Goal: Transaction & Acquisition: Purchase product/service

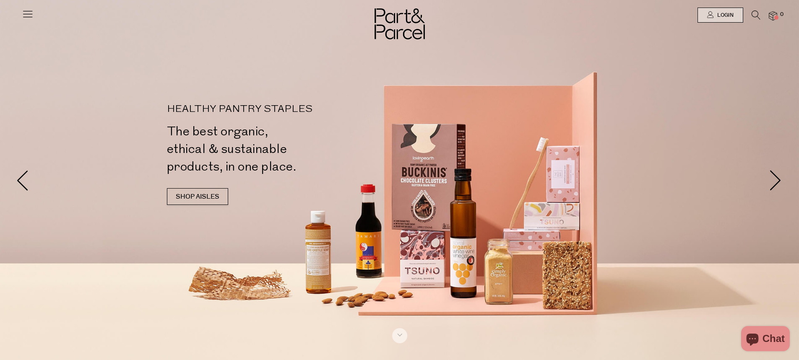
click at [221, 201] on link "SHOP AISLES" at bounding box center [197, 196] width 61 height 17
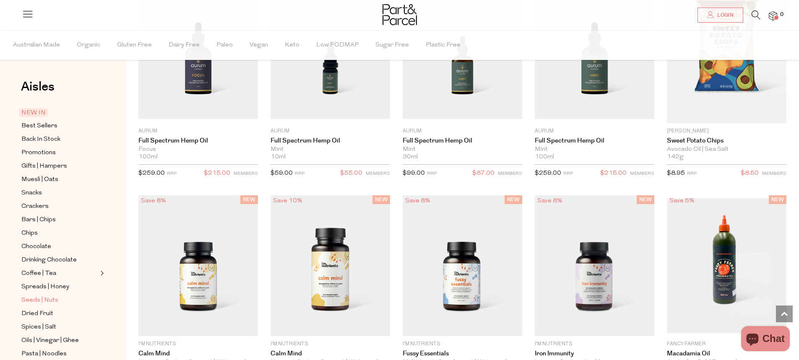
scroll to position [84, 0]
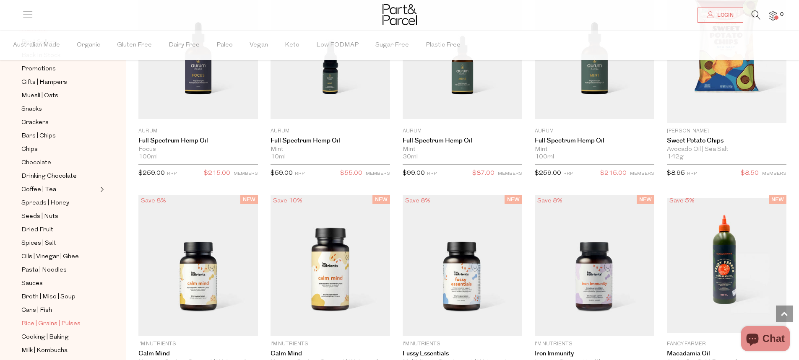
click at [49, 319] on span "Rice | Grains | Pulses" at bounding box center [50, 324] width 59 height 10
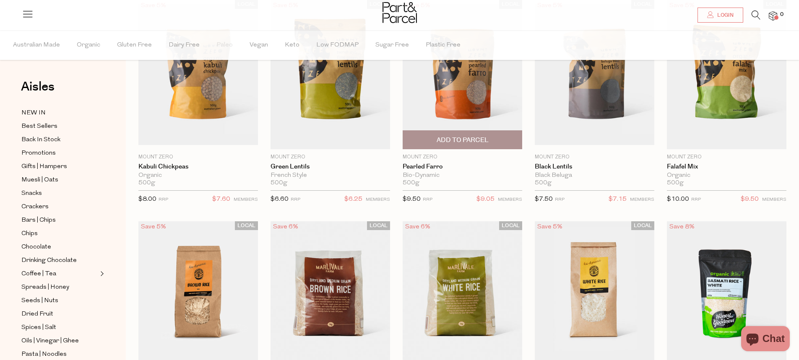
scroll to position [126, 0]
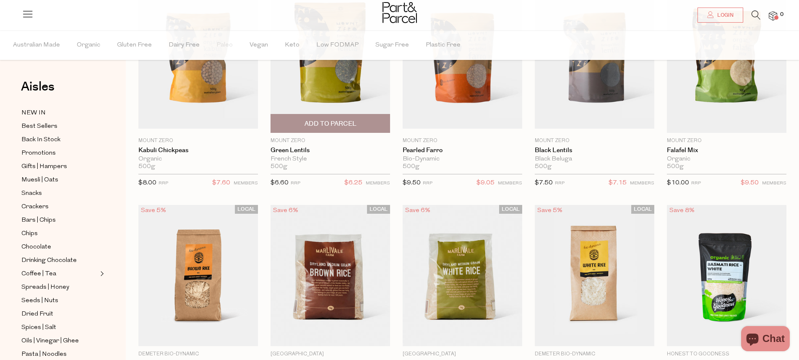
click at [326, 80] on img at bounding box center [329, 58] width 119 height 149
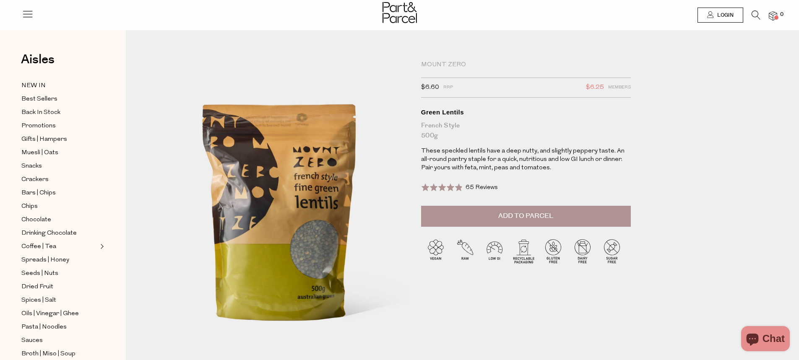
click at [541, 213] on span "Add to Parcel" at bounding box center [525, 216] width 55 height 10
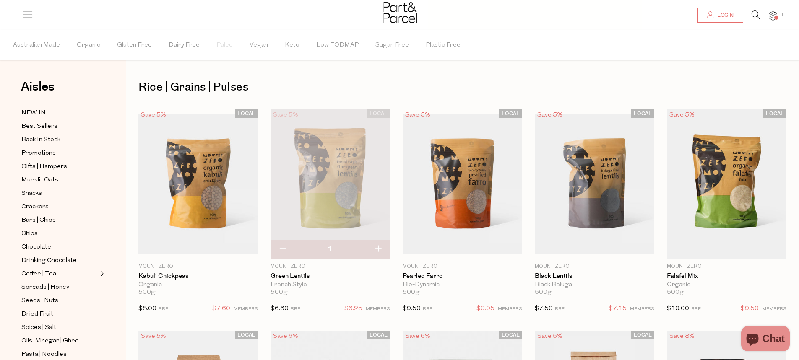
click at [732, 15] on span "Login" at bounding box center [724, 15] width 18 height 7
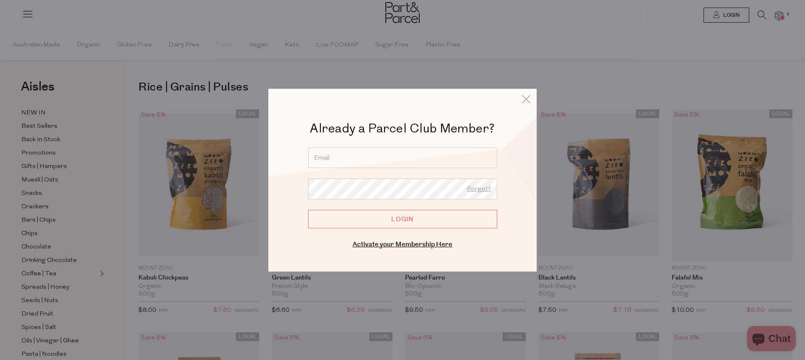
click at [337, 159] on input "email" at bounding box center [402, 157] width 189 height 21
type input "louisecraig@bigpond.com.au"
click at [409, 221] on input "Login" at bounding box center [402, 219] width 189 height 18
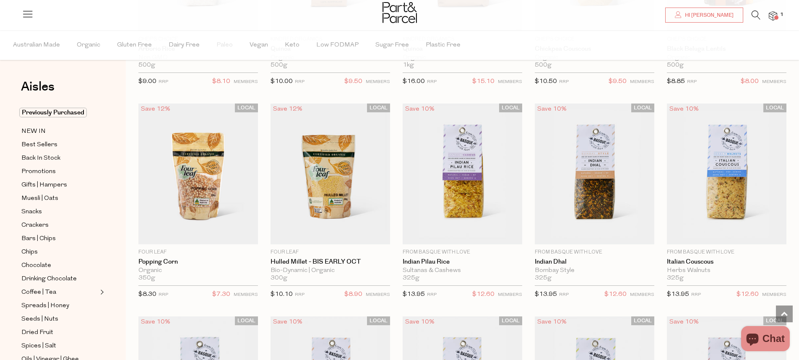
scroll to position [880, 0]
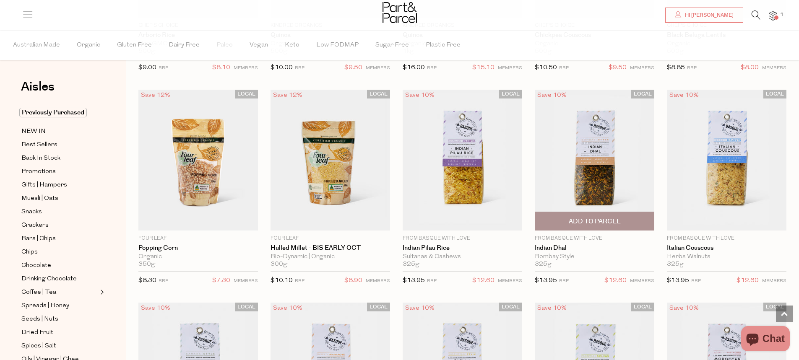
click at [590, 163] on img at bounding box center [594, 160] width 119 height 141
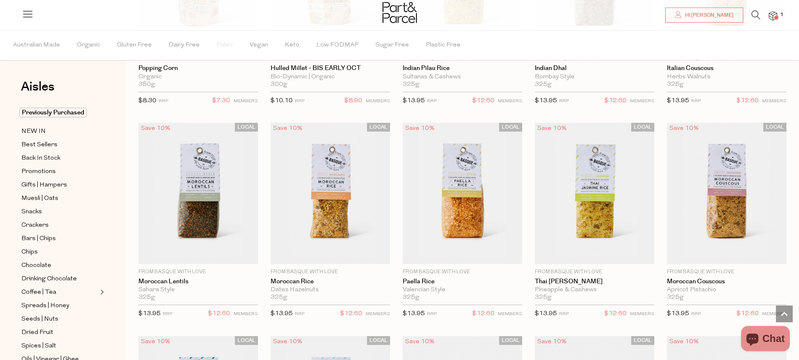
scroll to position [1090, 0]
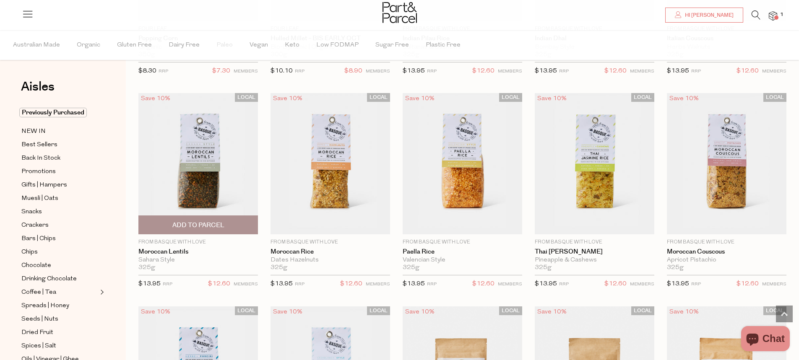
click at [208, 131] on img at bounding box center [197, 163] width 119 height 141
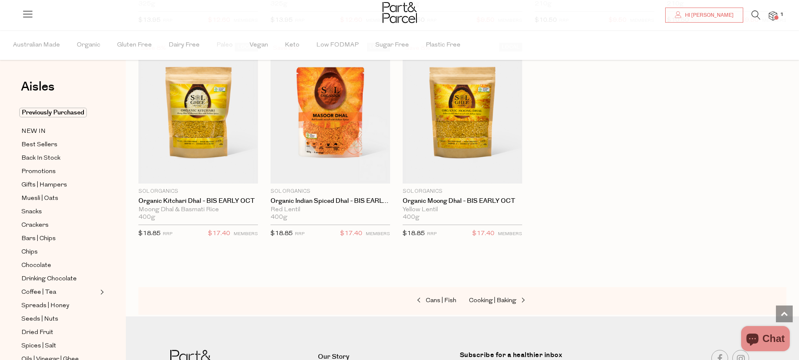
scroll to position [1671, 0]
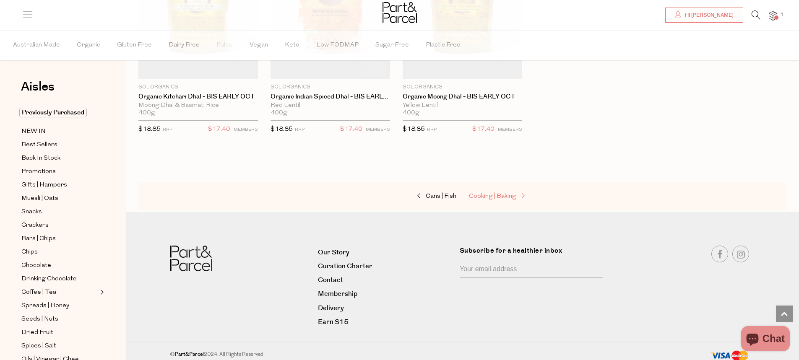
click at [522, 193] on span at bounding box center [522, 196] width 12 height 6
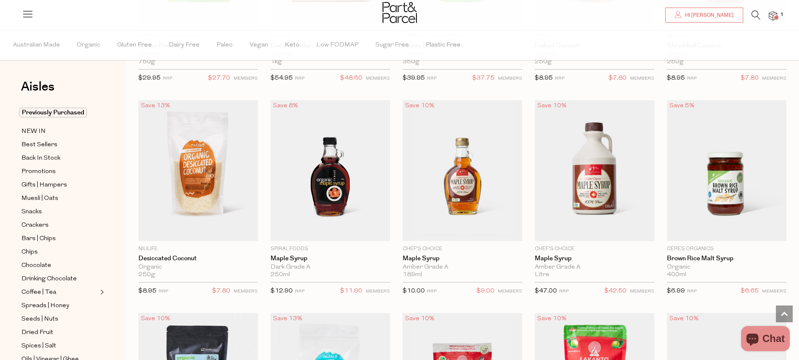
scroll to position [1551, 0]
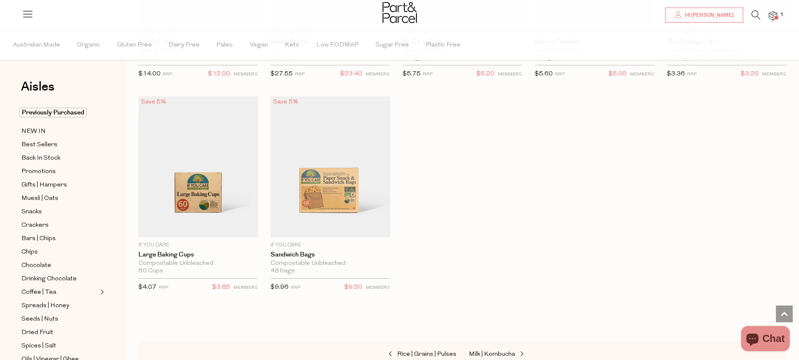
scroll to position [3648, 0]
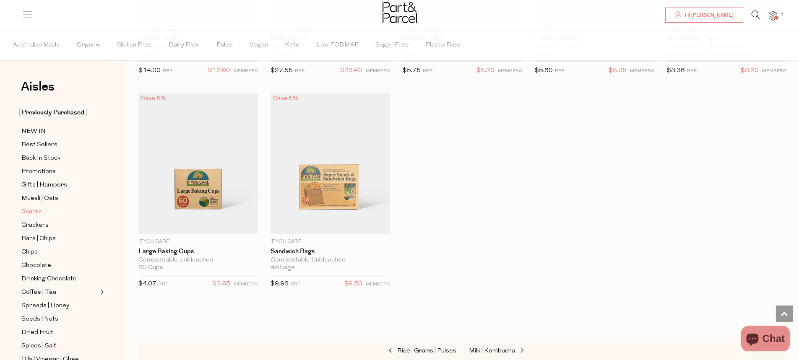
click at [35, 208] on span "Snacks" at bounding box center [31, 212] width 21 height 10
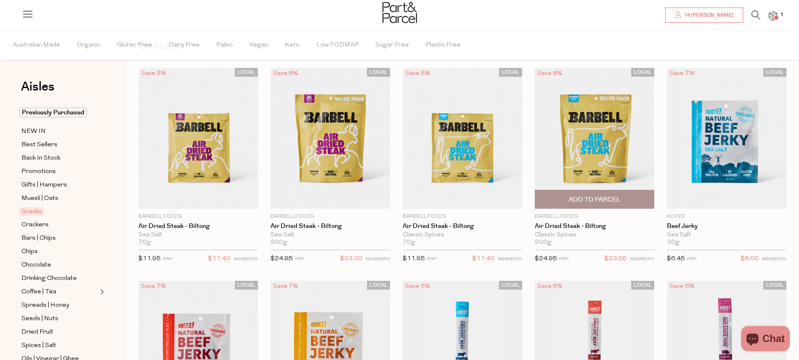
scroll to position [42, 0]
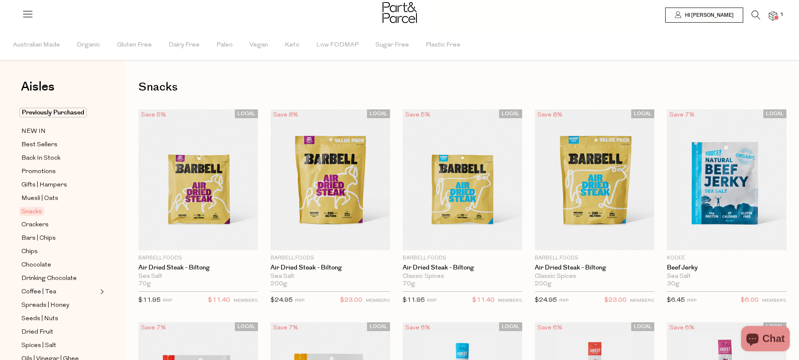
click at [755, 11] on icon at bounding box center [755, 14] width 9 height 9
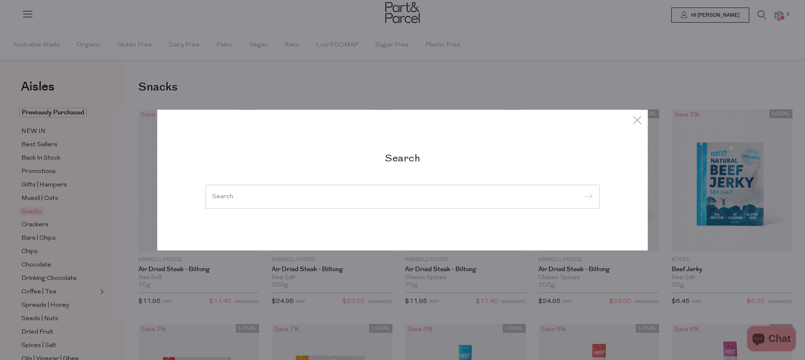
click at [218, 194] on input "search" at bounding box center [402, 196] width 381 height 6
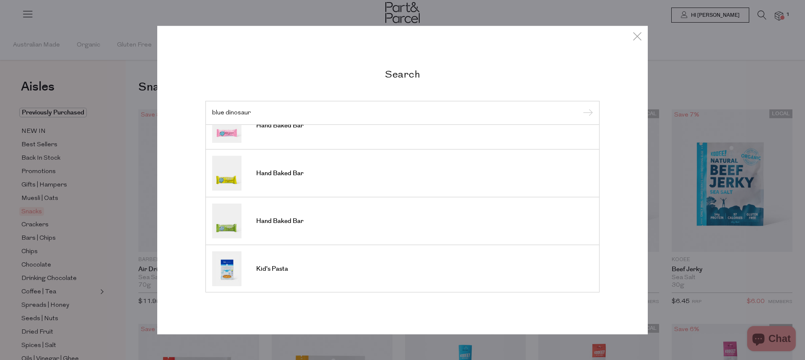
scroll to position [215, 0]
type input "blue dinosaur"
click at [293, 226] on link "Hand Baked Bar" at bounding box center [402, 220] width 381 height 35
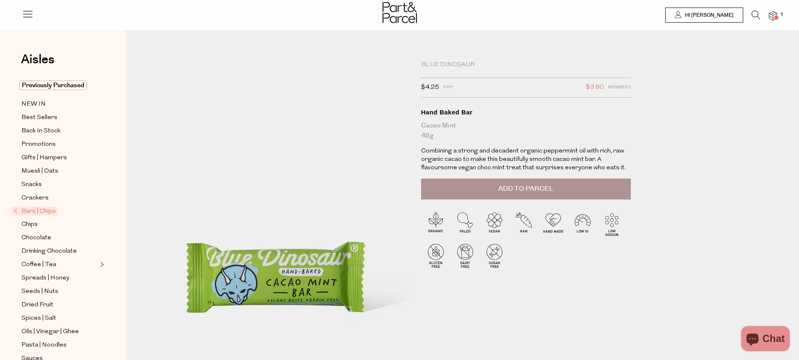
click at [564, 188] on button "Add to Parcel" at bounding box center [526, 189] width 210 height 21
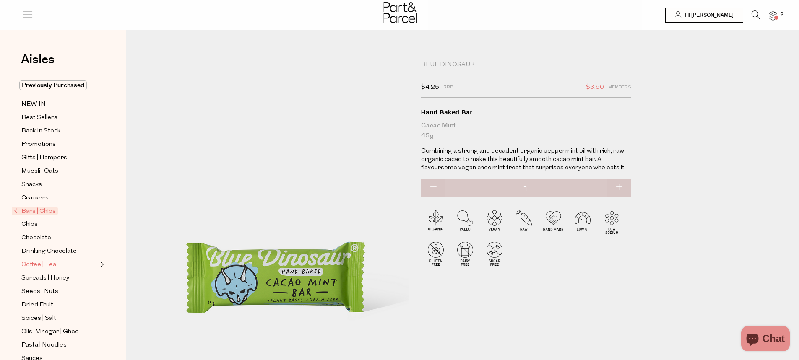
click at [41, 260] on span "Coffee | Tea" at bounding box center [38, 265] width 35 height 10
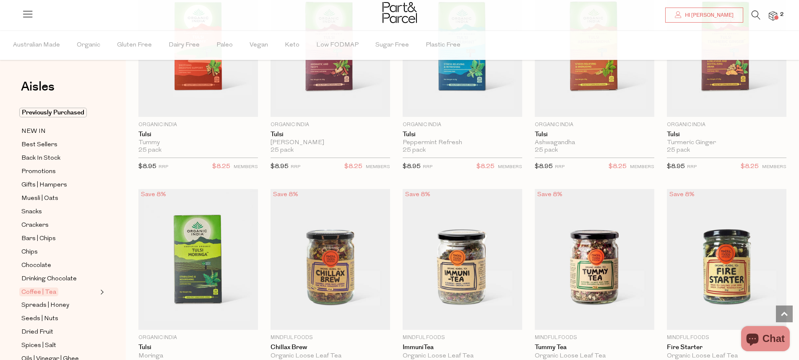
scroll to position [1258, 0]
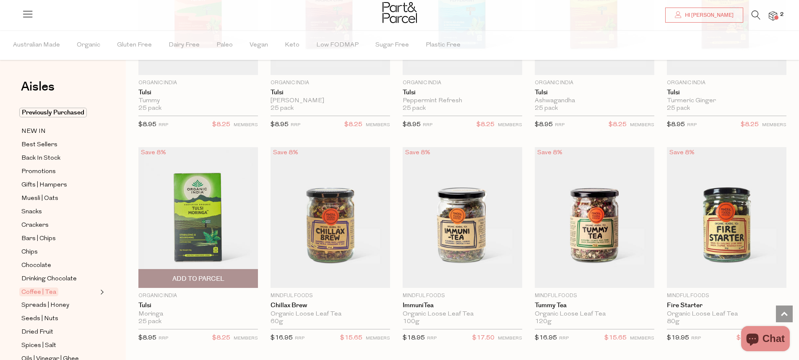
click at [185, 275] on span "Add To Parcel" at bounding box center [198, 279] width 52 height 9
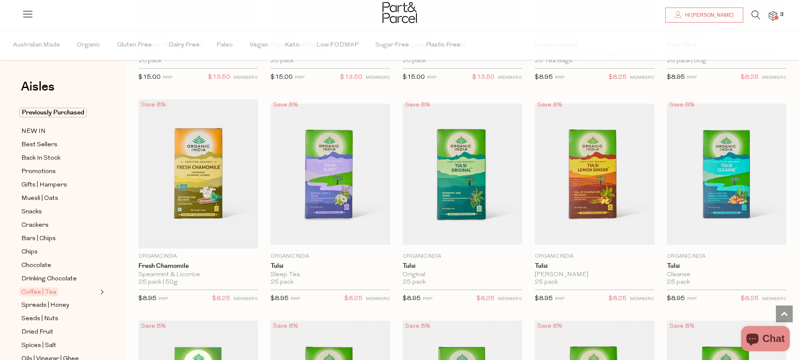
scroll to position [839, 0]
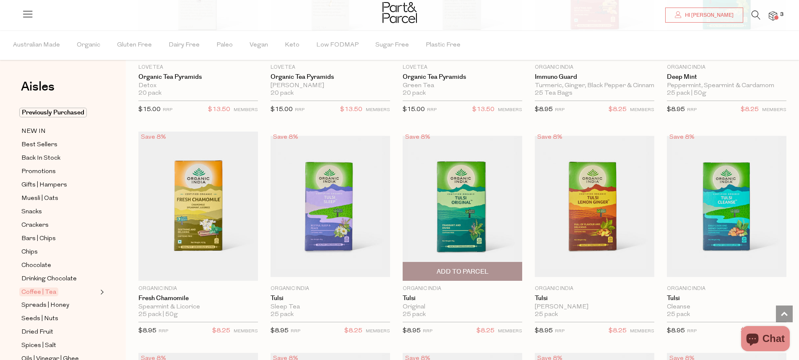
click at [439, 267] on span "Add To Parcel" at bounding box center [462, 271] width 52 height 9
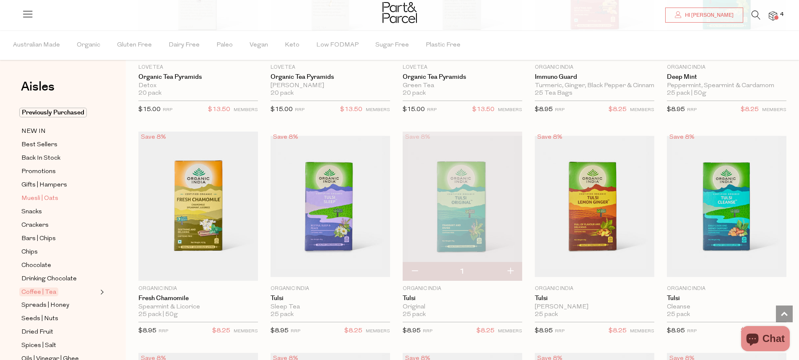
click at [40, 196] on span "Muesli | Oats" at bounding box center [39, 199] width 37 height 10
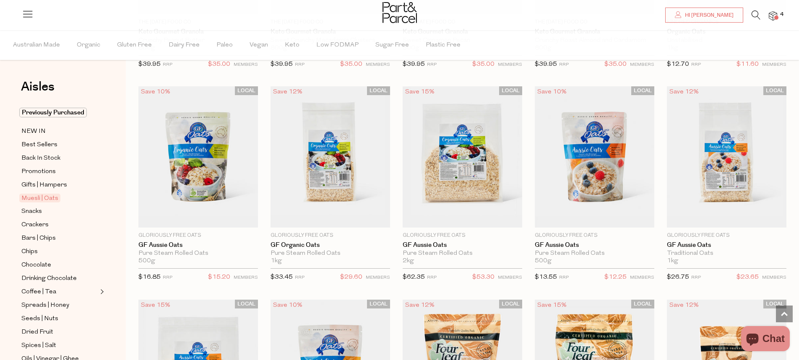
scroll to position [1719, 0]
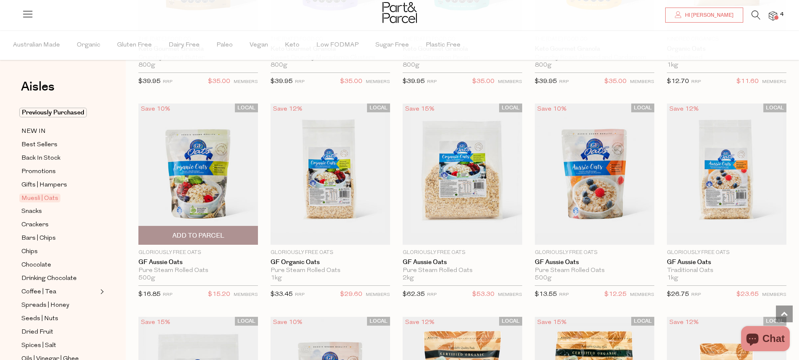
click at [193, 231] on span "Add To Parcel" at bounding box center [198, 235] width 52 height 9
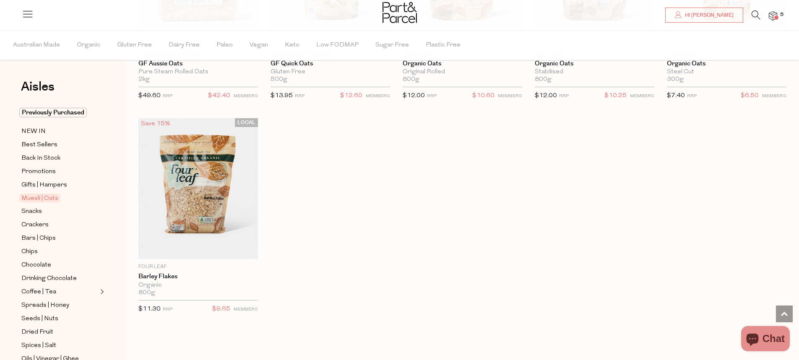
scroll to position [2180, 0]
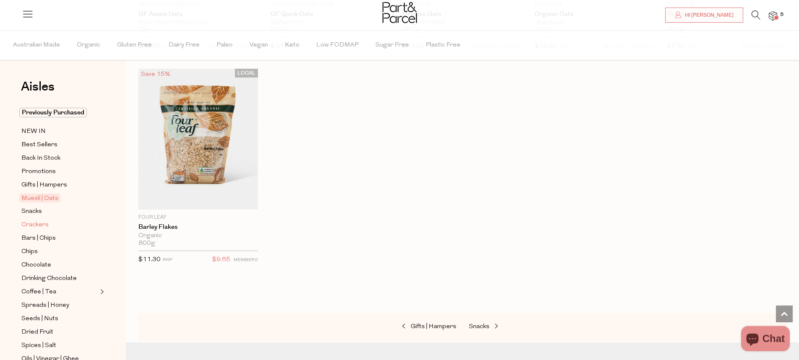
click at [42, 223] on span "Crackers" at bounding box center [34, 225] width 27 height 10
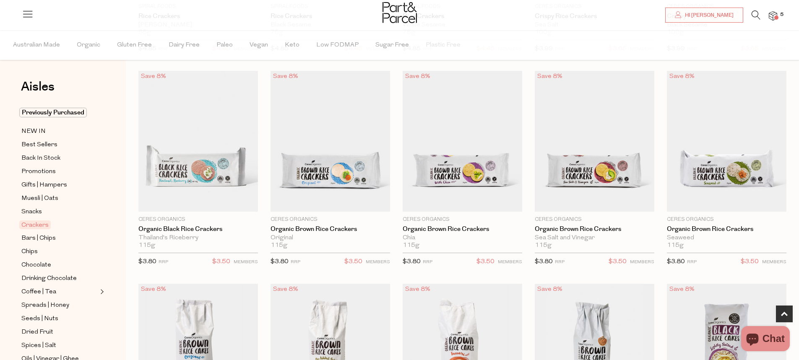
scroll to position [84, 0]
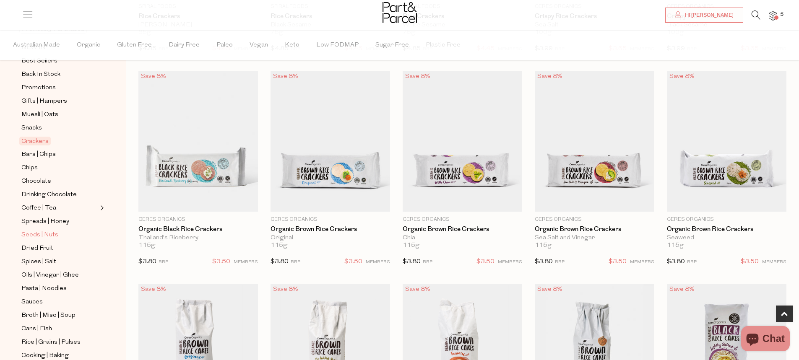
click at [54, 230] on span "Seeds | Nuts" at bounding box center [39, 235] width 37 height 10
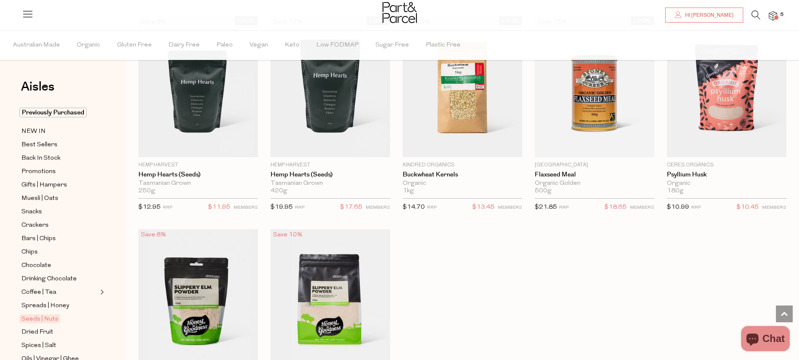
scroll to position [1761, 0]
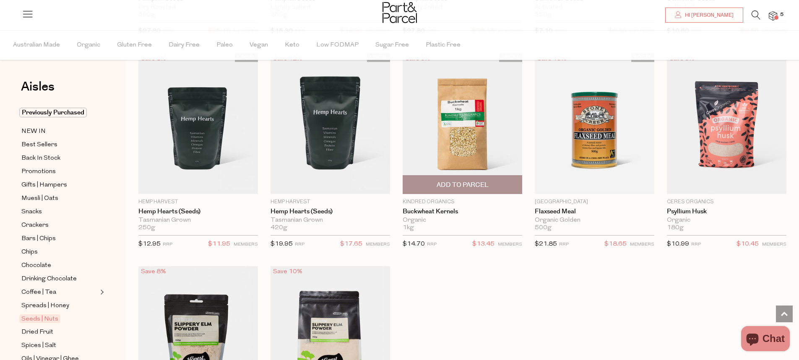
click at [476, 111] on img at bounding box center [461, 123] width 119 height 141
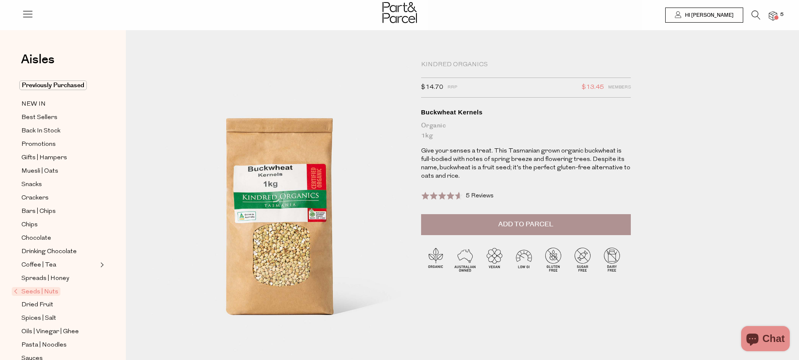
click at [756, 11] on icon at bounding box center [755, 14] width 9 height 9
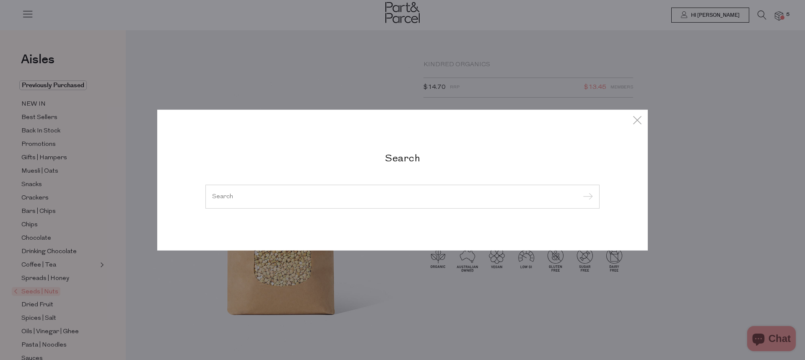
click at [219, 191] on div at bounding box center [402, 196] width 394 height 24
click at [218, 197] on input "search" at bounding box center [402, 196] width 381 height 6
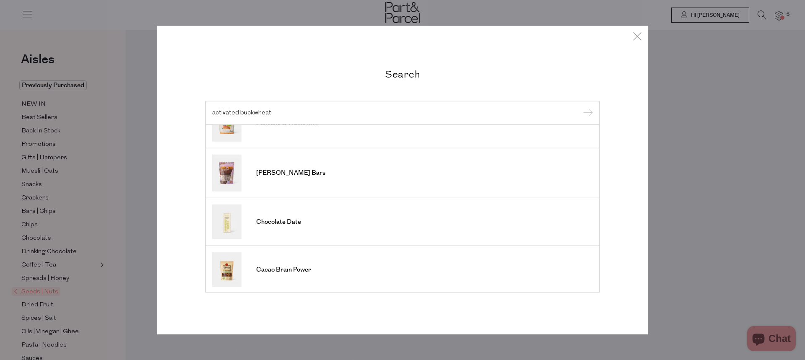
scroll to position [314, 0]
type input "activated buckwheat"
click at [254, 221] on link "Chocolate Date" at bounding box center [402, 220] width 381 height 35
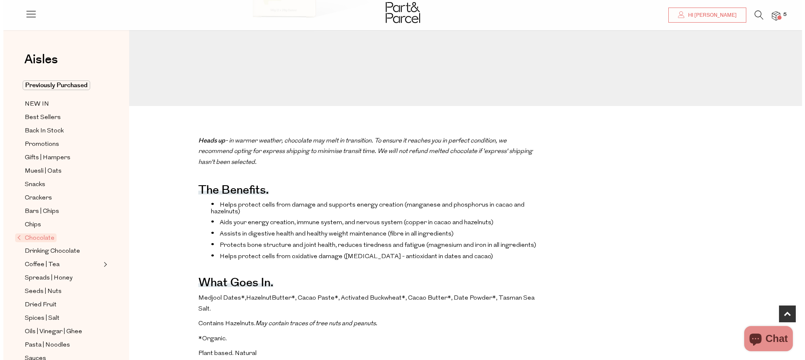
scroll to position [293, 0]
click at [754, 15] on icon at bounding box center [755, 14] width 9 height 9
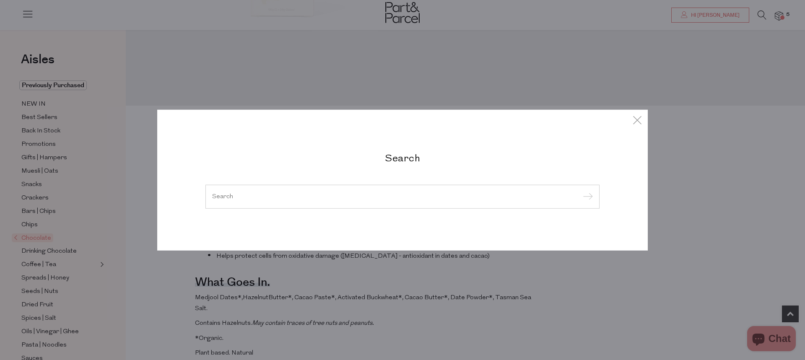
click at [216, 196] on input "search" at bounding box center [402, 196] width 381 height 6
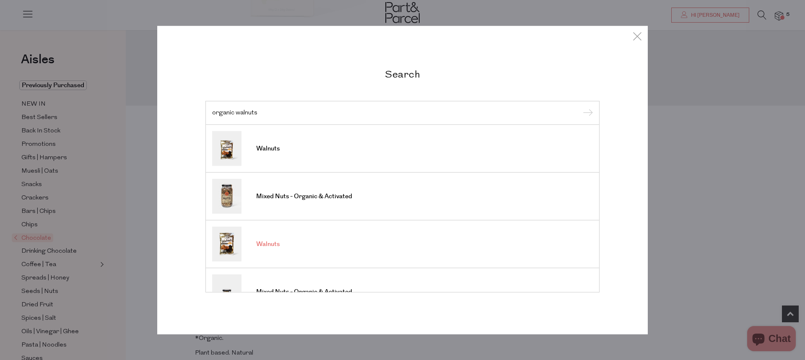
scroll to position [0, 0]
type input "organic walnuts"
click at [228, 244] on img at bounding box center [226, 244] width 29 height 35
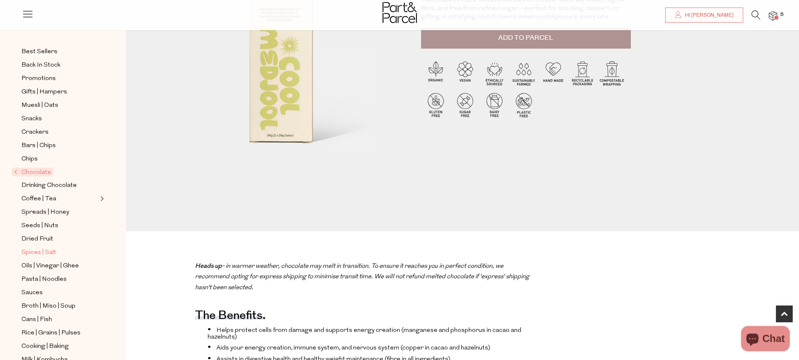
scroll to position [65, 0]
click at [35, 221] on span "Seeds | Nuts" at bounding box center [39, 226] width 37 height 10
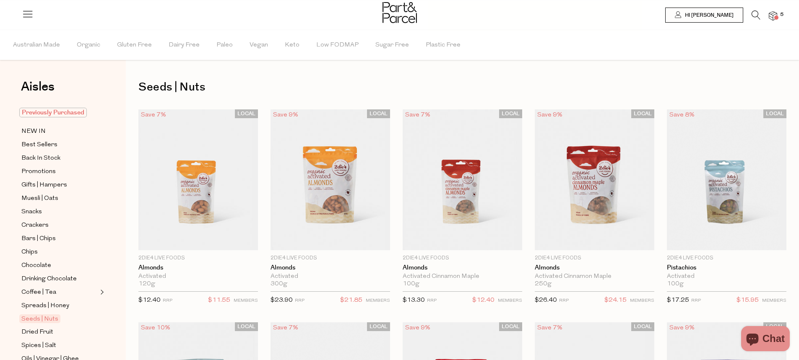
click at [56, 112] on span "Previously Purchased" at bounding box center [53, 113] width 68 height 10
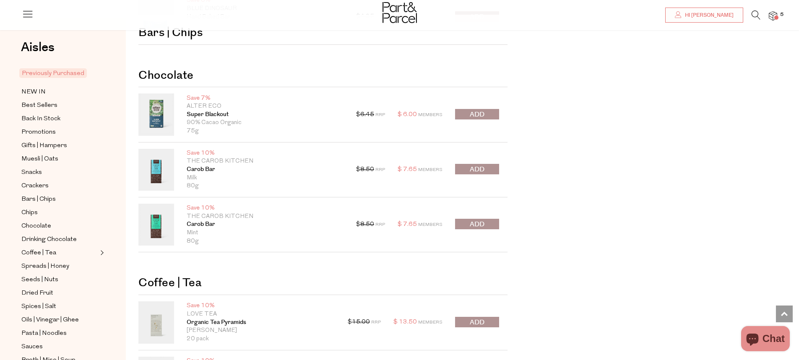
scroll to position [713, 0]
click at [469, 167] on button "submit" at bounding box center [477, 169] width 44 height 10
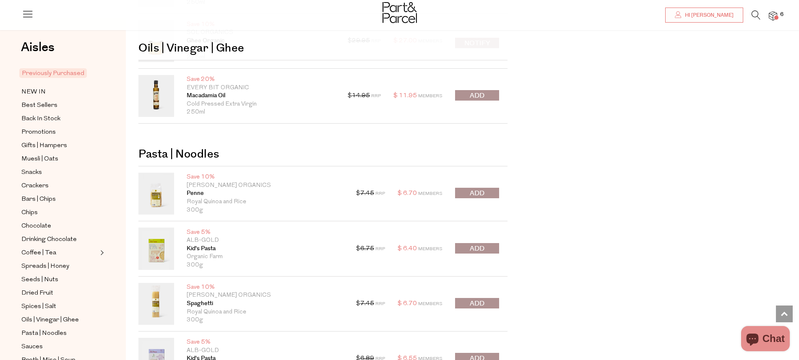
scroll to position [2725, 0]
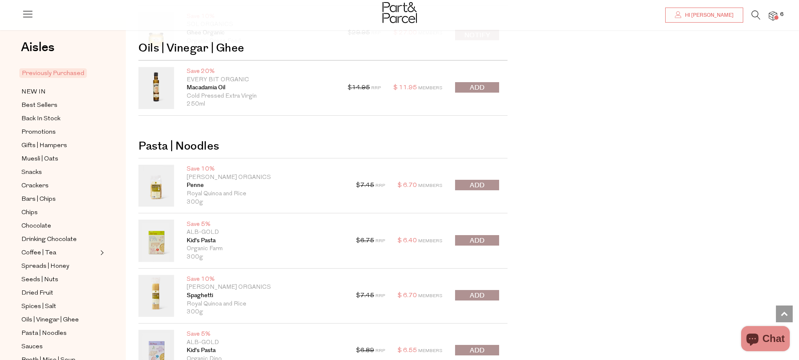
click at [488, 187] on button "submit" at bounding box center [477, 185] width 44 height 10
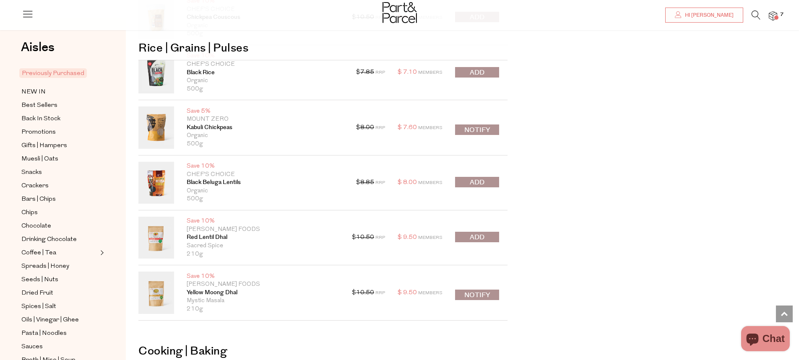
scroll to position [4277, 0]
click at [484, 184] on span "submit" at bounding box center [477, 182] width 15 height 10
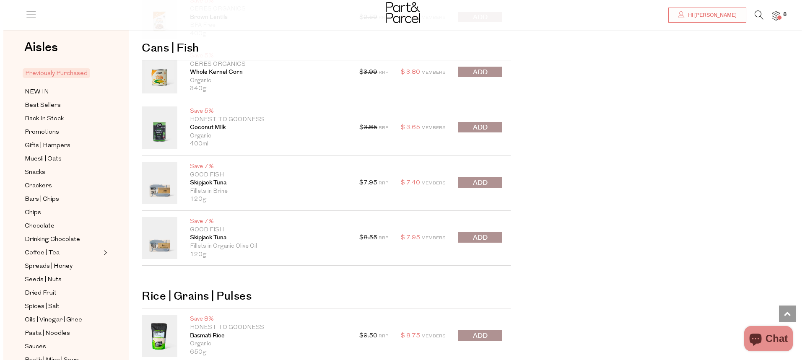
scroll to position [3899, 0]
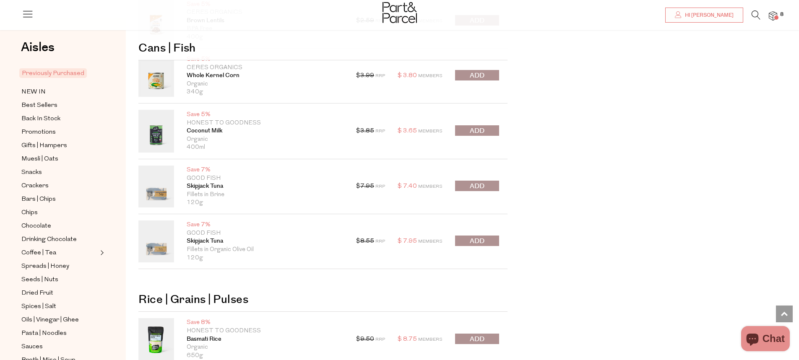
click at [773, 14] on img at bounding box center [773, 16] width 8 height 10
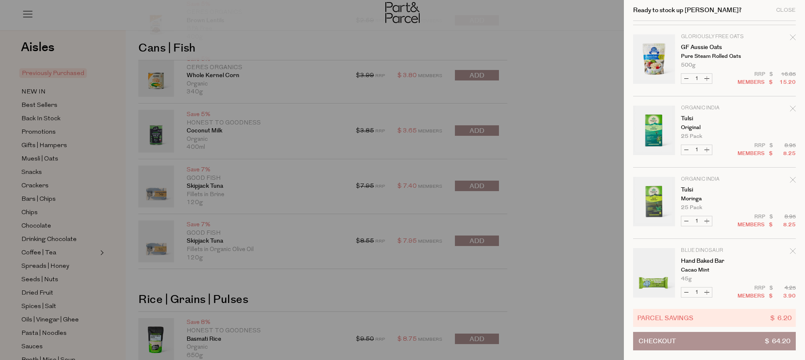
scroll to position [292, 0]
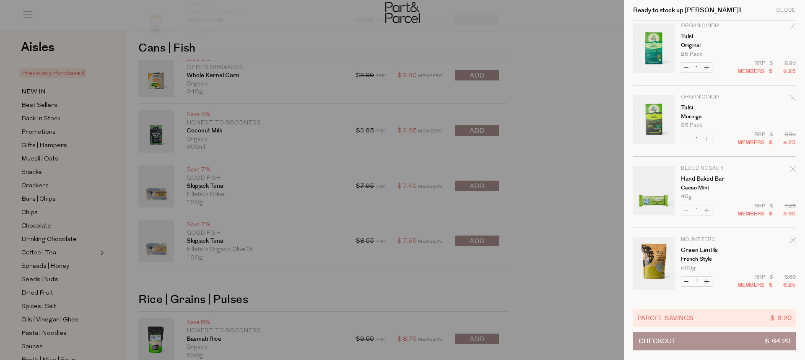
click at [747, 339] on button "Checkout $ 64.20" at bounding box center [714, 341] width 163 height 18
